Goal: Task Accomplishment & Management: Use online tool/utility

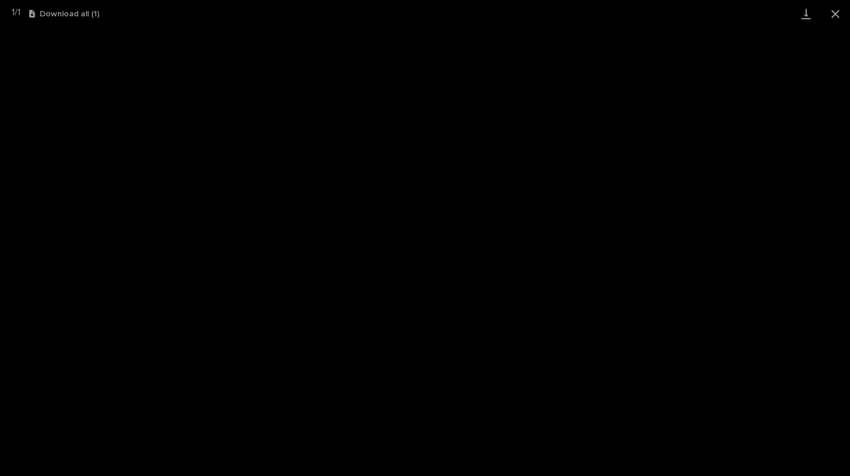
scroll to position [214, 0]
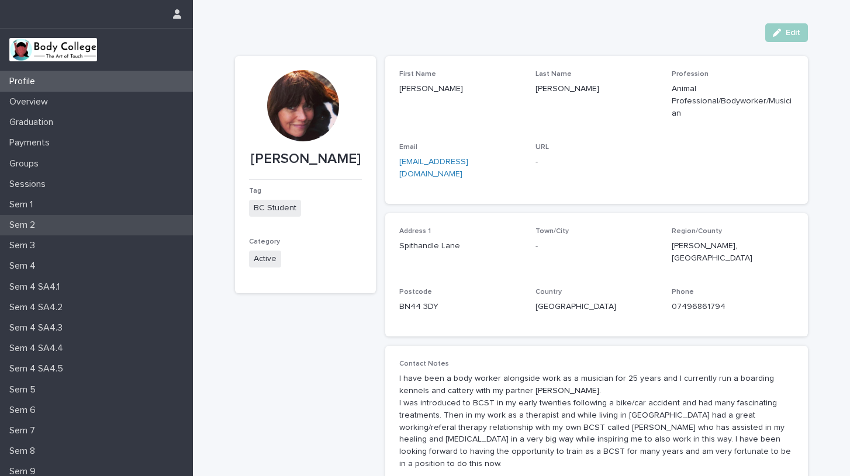
click at [35, 224] on p "Sem 2" at bounding box center [25, 225] width 40 height 11
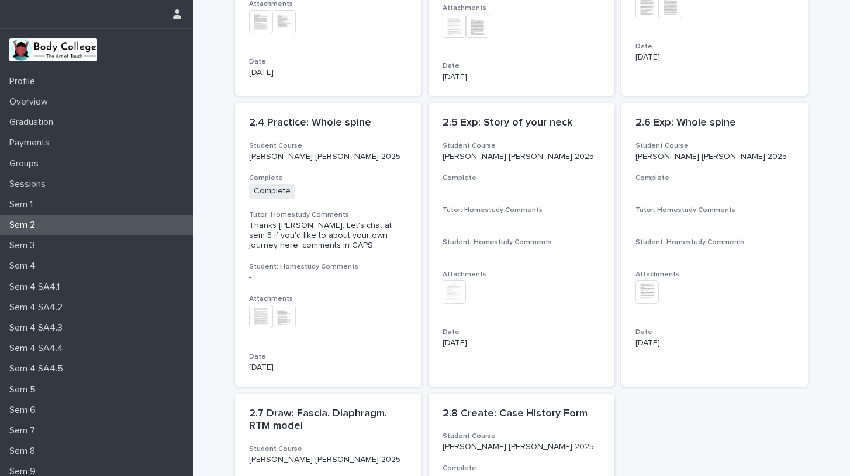
scroll to position [282, 0]
click at [507, 175] on h3 "Complete" at bounding box center [521, 179] width 158 height 9
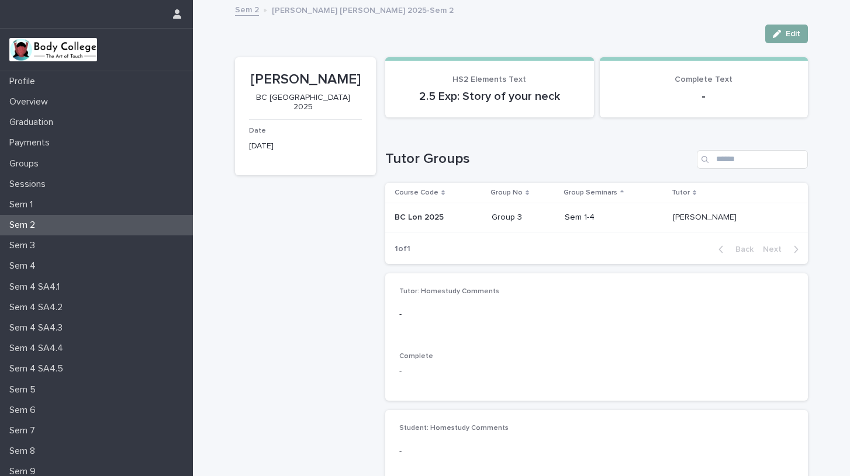
click at [792, 32] on span "Edit" at bounding box center [792, 34] width 15 height 8
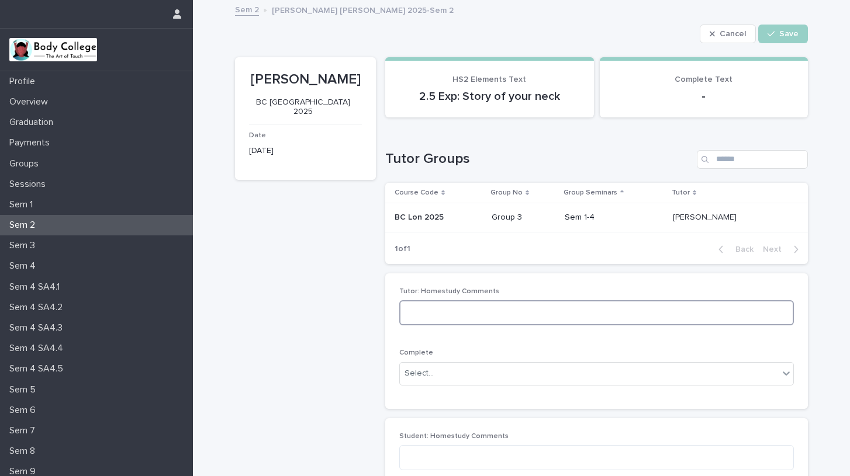
click at [438, 314] on textarea at bounding box center [596, 312] width 394 height 25
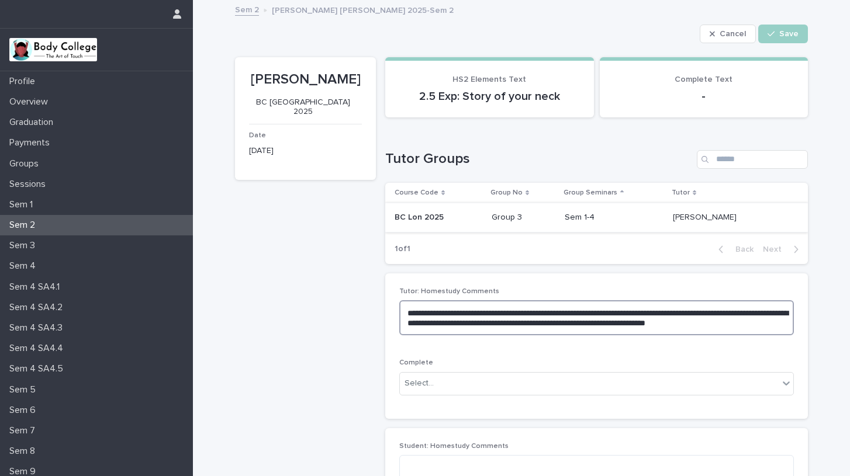
type textarea "**********"
